Goal: Task Accomplishment & Management: Use online tool/utility

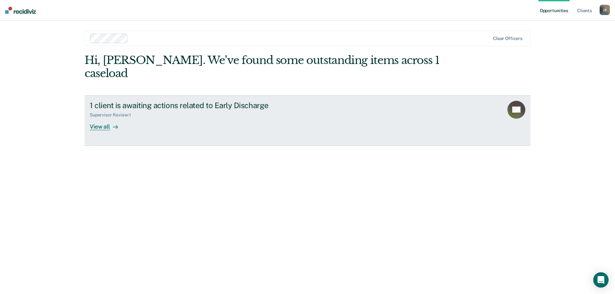
click at [97, 118] on div "View all" at bounding box center [108, 124] width 36 height 12
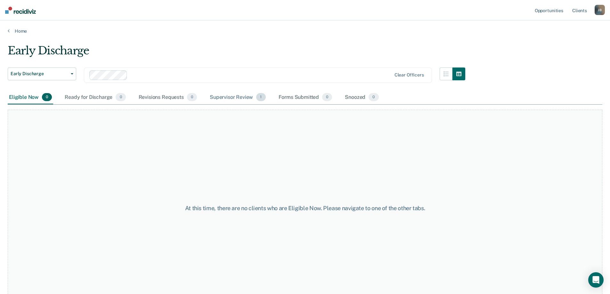
click at [235, 97] on div "Supervisor Review 1" at bounding box center [238, 98] width 59 height 14
